Goal: Information Seeking & Learning: Learn about a topic

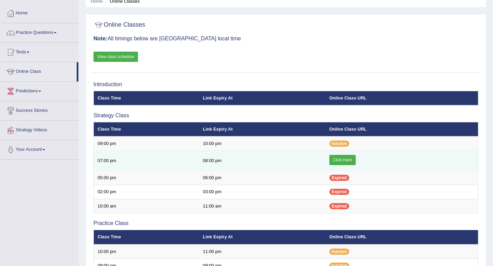
scroll to position [22, 0]
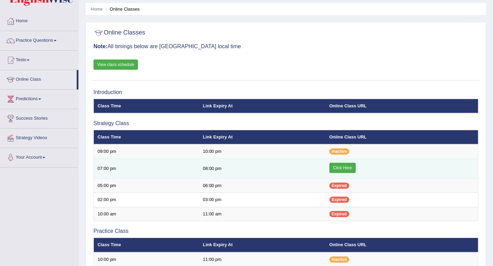
click at [346, 168] on link "Click Here" at bounding box center [342, 168] width 26 height 10
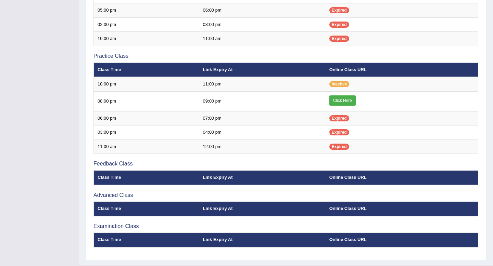
scroll to position [193, 0]
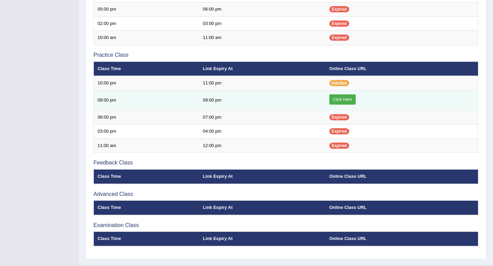
click at [342, 99] on link "Click Here" at bounding box center [342, 99] width 26 height 10
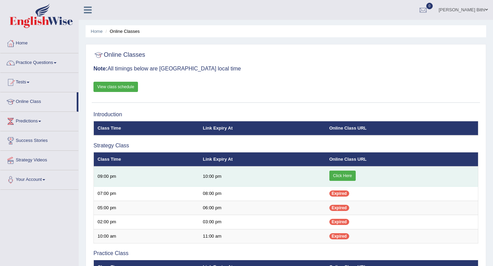
click at [347, 175] on link "Click Here" at bounding box center [342, 176] width 26 height 10
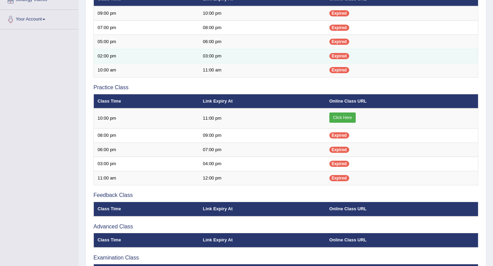
scroll to position [170, 0]
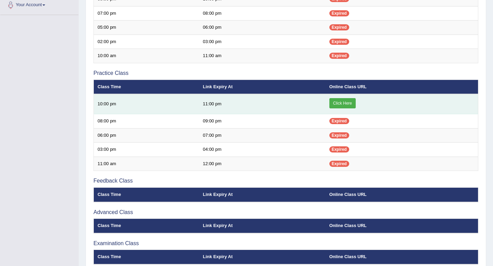
click at [342, 106] on link "Click Here" at bounding box center [342, 103] width 26 height 10
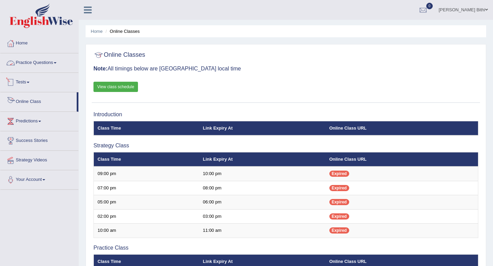
click at [41, 63] on link "Practice Questions" at bounding box center [39, 61] width 78 height 17
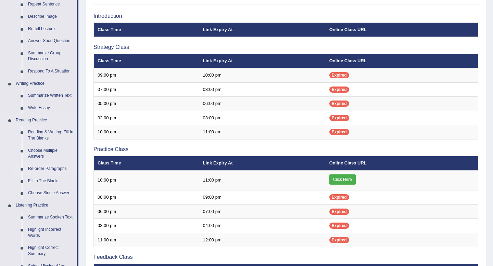
scroll to position [107, 0]
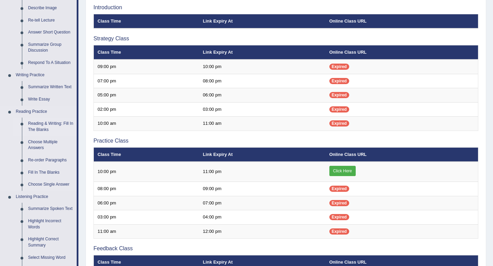
click at [53, 124] on link "Reading & Writing: Fill In The Blanks" at bounding box center [51, 127] width 52 height 18
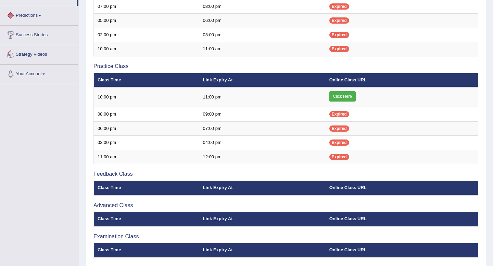
scroll to position [209, 0]
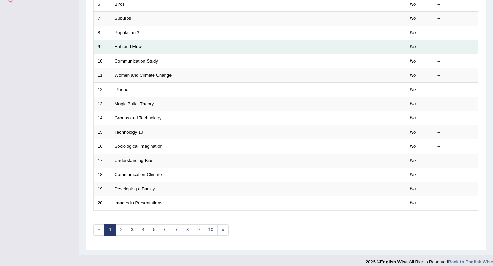
scroll to position [187, 0]
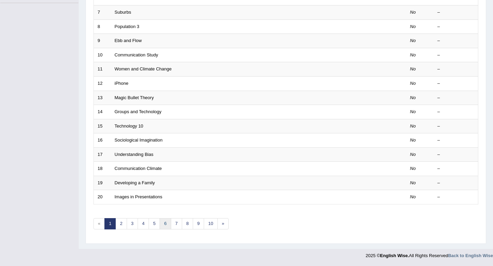
click at [166, 226] on link "6" at bounding box center [165, 223] width 11 height 11
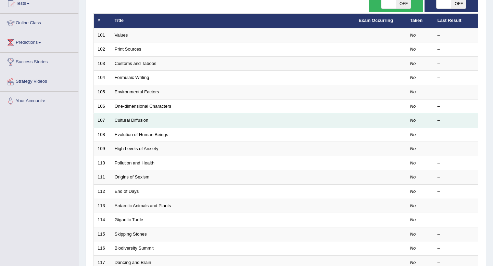
scroll to position [79, 0]
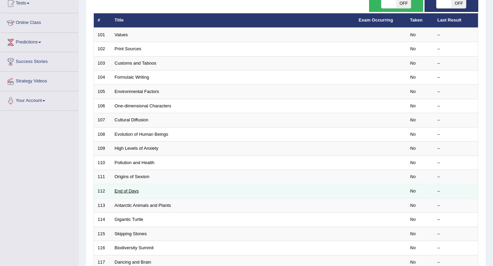
click at [128, 191] on link "End of Days" at bounding box center [127, 191] width 24 height 5
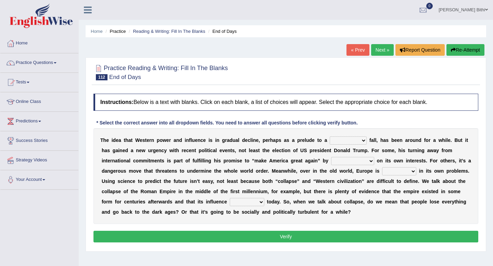
click at [286, 236] on button "Verify" at bounding box center [285, 237] width 385 height 12
click at [362, 142] on select "covetous acetous momentous precipitous" at bounding box center [348, 141] width 37 height 8
select select "momentous"
click at [371, 163] on select "concentrating castrating demonstrating orchestrating" at bounding box center [352, 161] width 43 height 8
select select "demonstrating"
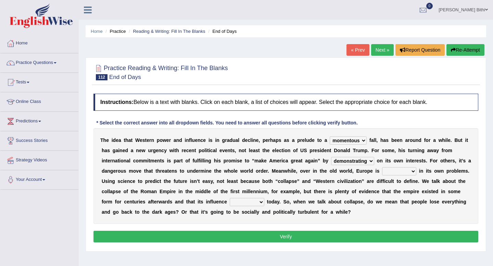
click at [285, 239] on button "Verify" at bounding box center [285, 237] width 385 height 12
click at [413, 171] on select "fired wired mired sired" at bounding box center [399, 171] width 34 height 8
select select "wired"
click at [258, 204] on select "malingers lingers harbingers mongers" at bounding box center [247, 202] width 35 height 8
select select "harbingers"
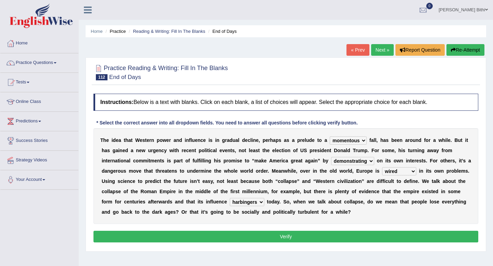
click at [292, 242] on button "Verify" at bounding box center [285, 237] width 385 height 12
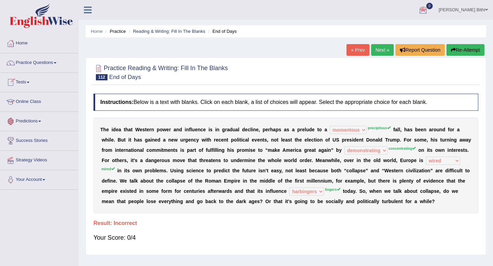
click at [53, 65] on link "Practice Questions" at bounding box center [39, 61] width 78 height 17
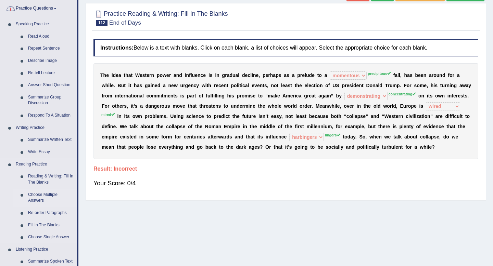
scroll to position [62, 0]
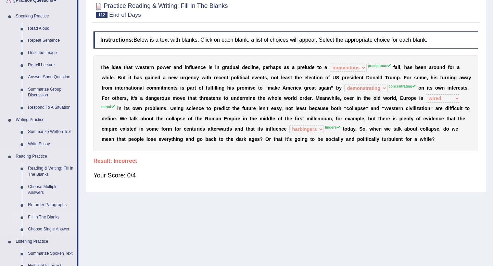
click at [51, 217] on link "Fill In The Blanks" at bounding box center [51, 218] width 52 height 12
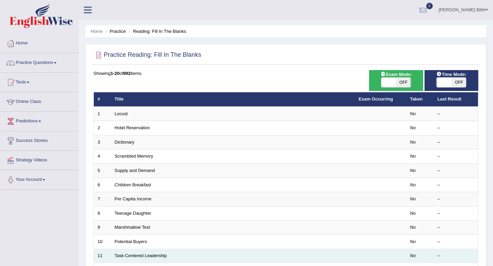
scroll to position [187, 0]
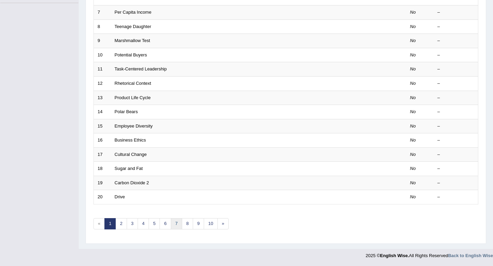
click at [177, 226] on link "7" at bounding box center [176, 223] width 11 height 11
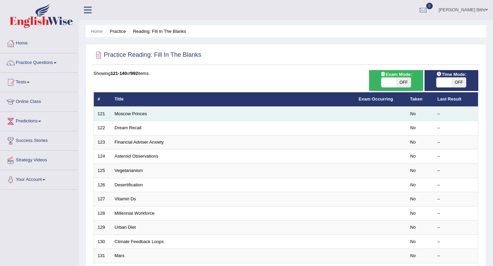
click at [196, 121] on td "Moscow Princes" at bounding box center [233, 114] width 244 height 14
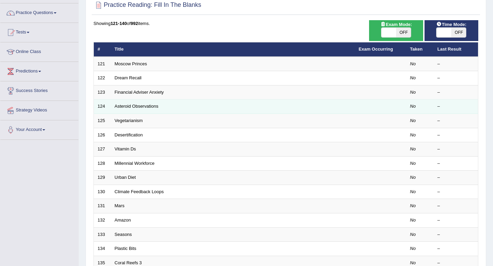
scroll to position [54, 0]
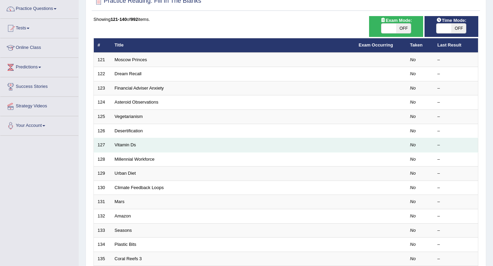
click at [167, 146] on td "Vitamin Ds" at bounding box center [233, 145] width 244 height 14
click at [129, 145] on link "Vitamin Ds" at bounding box center [126, 144] width 22 height 5
